Goal: Obtain resource: Download file/media

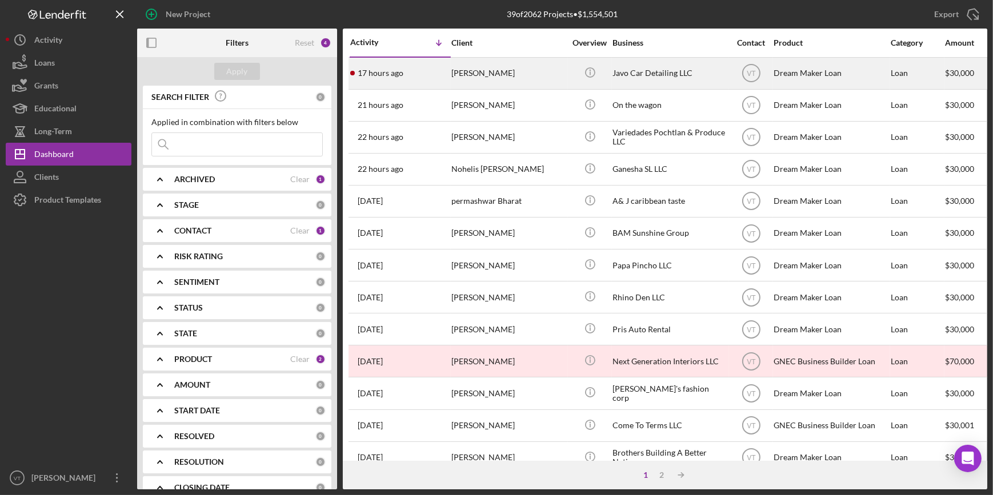
click at [417, 75] on div "17 hours ago [PERSON_NAME]" at bounding box center [400, 73] width 100 height 30
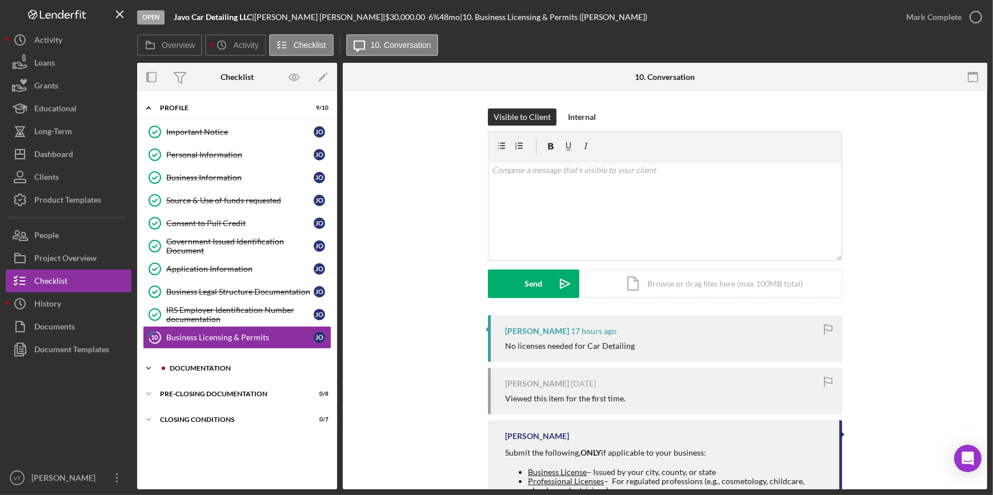
click at [161, 366] on div at bounding box center [163, 368] width 7 height 7
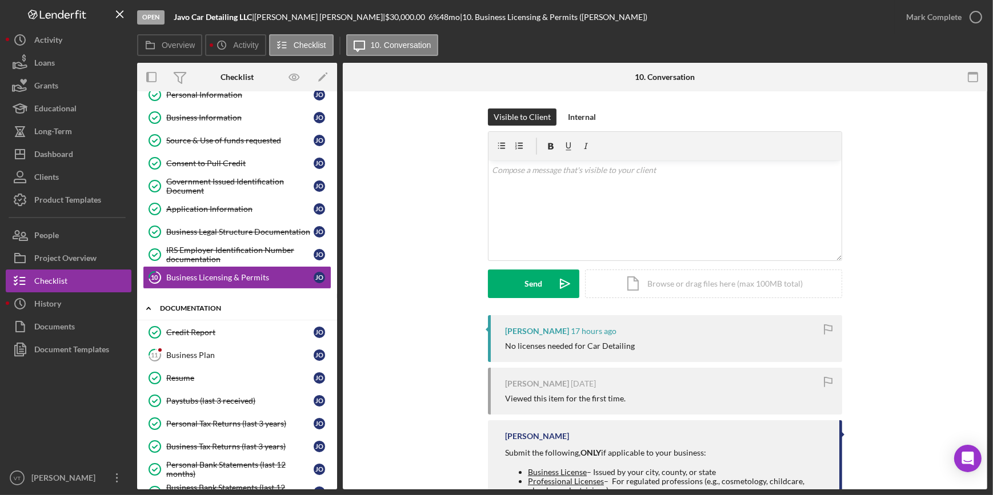
scroll to position [155, 0]
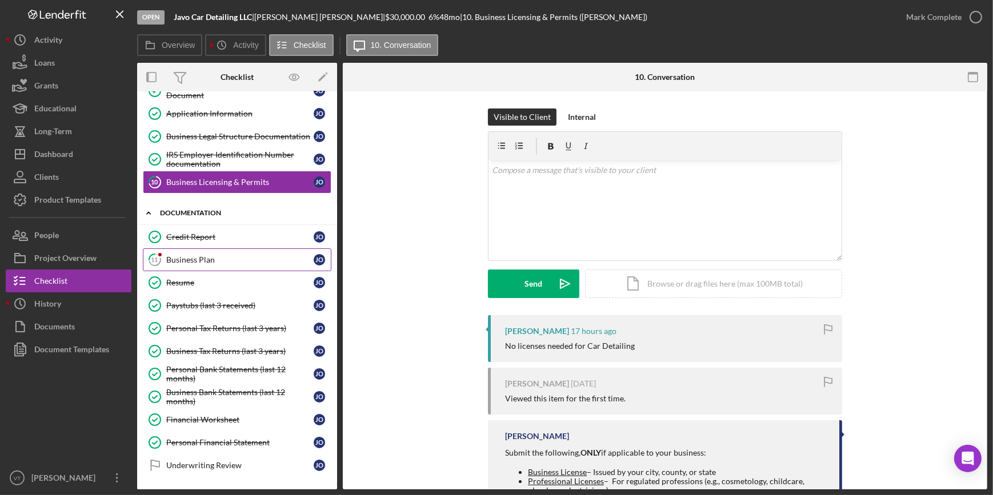
click at [178, 261] on div "Business Plan" at bounding box center [239, 259] width 147 height 9
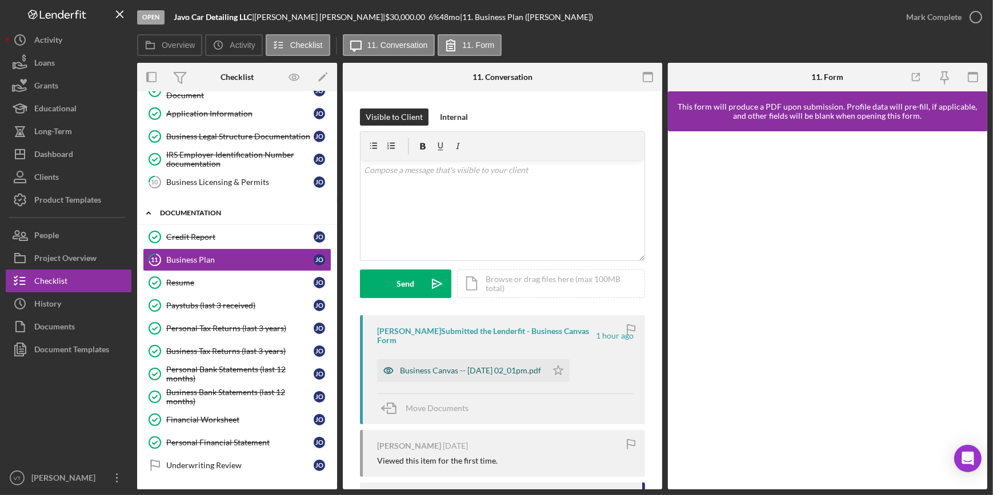
click at [441, 365] on div "Business Canvas -- [DATE] 02_01pm.pdf" at bounding box center [462, 370] width 170 height 23
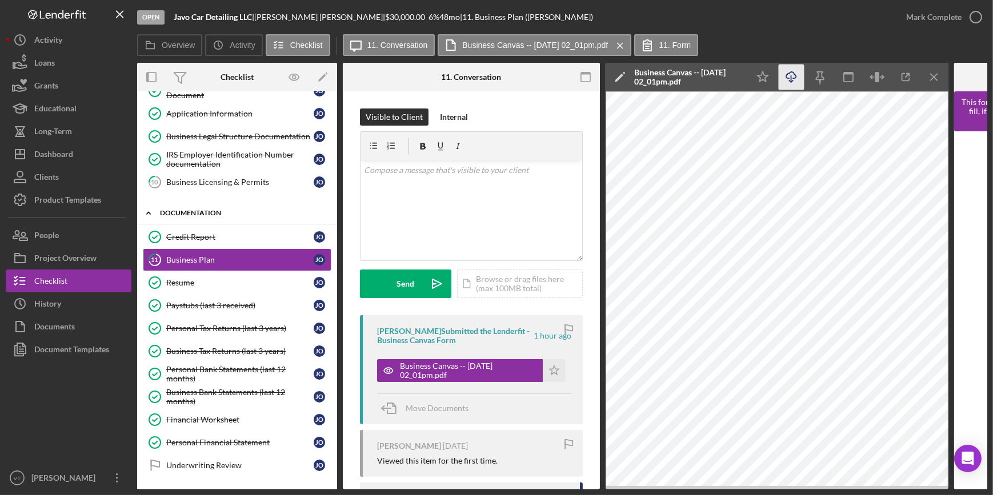
click at [784, 78] on icon "Icon/Download" at bounding box center [792, 78] width 26 height 26
click at [80, 151] on button "Icon/Dashboard Dashboard" at bounding box center [69, 154] width 126 height 23
